Goal: Task Accomplishment & Management: Manage account settings

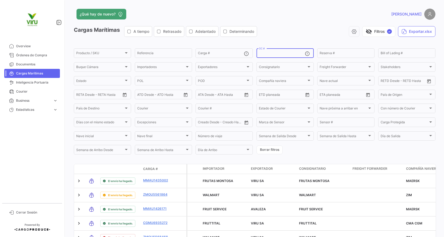
click at [281, 53] on input "OC #" at bounding box center [282, 54] width 46 height 4
paste input "20073149,20073150,20073254,20073152,20073162,20073244,,,,,,,,,,,,,,,,,,,,,,,,,,…"
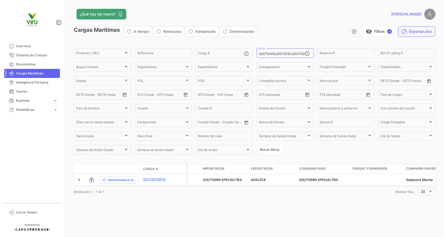
click at [419, 33] on button "Exportar.xlsx" at bounding box center [416, 31] width 37 height 11
click at [291, 53] on input "20073149,20073150,20073254,20073152,20073162,20073244,,,,,,,,,,,,,,,,,,,,,,,,,,…" at bounding box center [282, 54] width 46 height 4
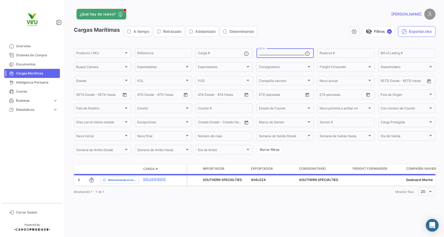
click at [291, 53] on input ",,,,,,,,,,,,,,,,,,,,,,,,,,,,,,,,,,,,,,,,,,,,,,,,,,,,,,,,,,,,,,,,,,,," at bounding box center [282, 54] width 46 height 4
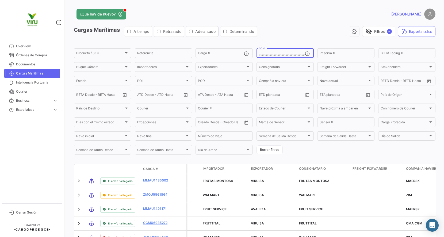
click at [291, 53] on input ",,,,,,,,,,,,,,,,,,,,,,,,,,,,,,,,,,,,,,,,,,,,,,,,,,,,,,,,,,,,,,,,,,,," at bounding box center [282, 54] width 46 height 4
click at [283, 53] on input ",,,,,,,,,,,,,,,,,,,,,,,,,,,,,,,,,,,,,,,,,,,,,,,,,,,,,,,,,,,,,,,,,,,," at bounding box center [282, 54] width 46 height 4
type input ",,,,,,,,,,,,,,,,,,,,,,,,,,,,,,,,,,,,,,,,,,,,,,,,,,,,,,,,,,,,,,,,,,,,"
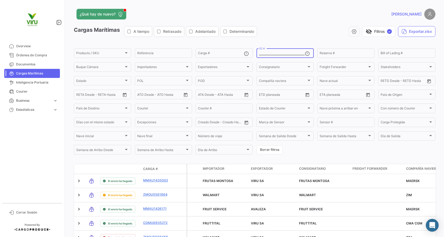
click at [256, 54] on div ",,,,,,,,,,,,,,,,,,,,,,,,,,,,,,,,,,,,,,,,,,,,,,,,,,,,,,,,,,,,,,,,,,,, OC #" at bounding box center [284, 53] width 57 height 10
click at [261, 56] on input ",,,,,,,,,,,,,,,,,,,,,,,,,,,,,,,,,,,,,,,,,,,,,,,,,,,,,,,,,,,,,,,,,,,," at bounding box center [282, 54] width 46 height 4
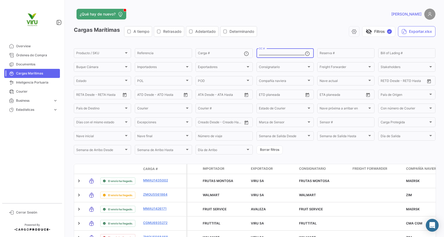
click at [261, 56] on input ",,,,,,,,,,,,,,,,,,,,,,,,,,,,,,,,,,,,,,,,,,,,,,,,,,,,,,,,,,,,,,,,,,,," at bounding box center [282, 54] width 46 height 4
click at [24, 211] on span "Cerrar Sesión" at bounding box center [37, 212] width 42 height 5
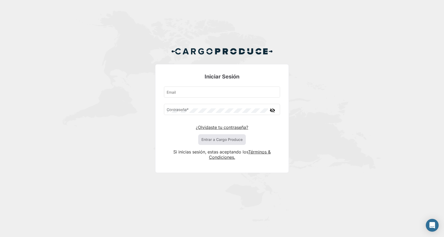
type input "[EMAIL_ADDRESS][DOMAIN_NAME]"
